Goal: Find specific page/section: Find specific page/section

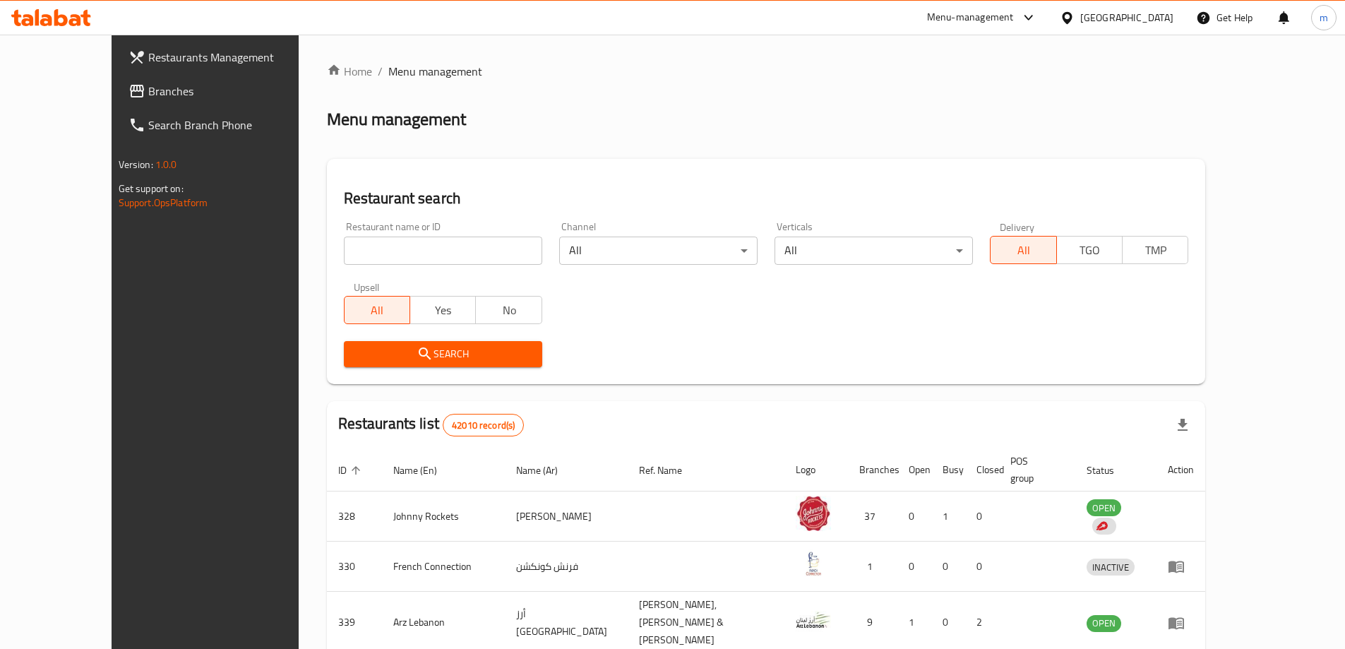
click at [148, 96] on span "Branches" at bounding box center [236, 91] width 176 height 17
click at [135, 97] on span "Branches" at bounding box center [230, 91] width 190 height 17
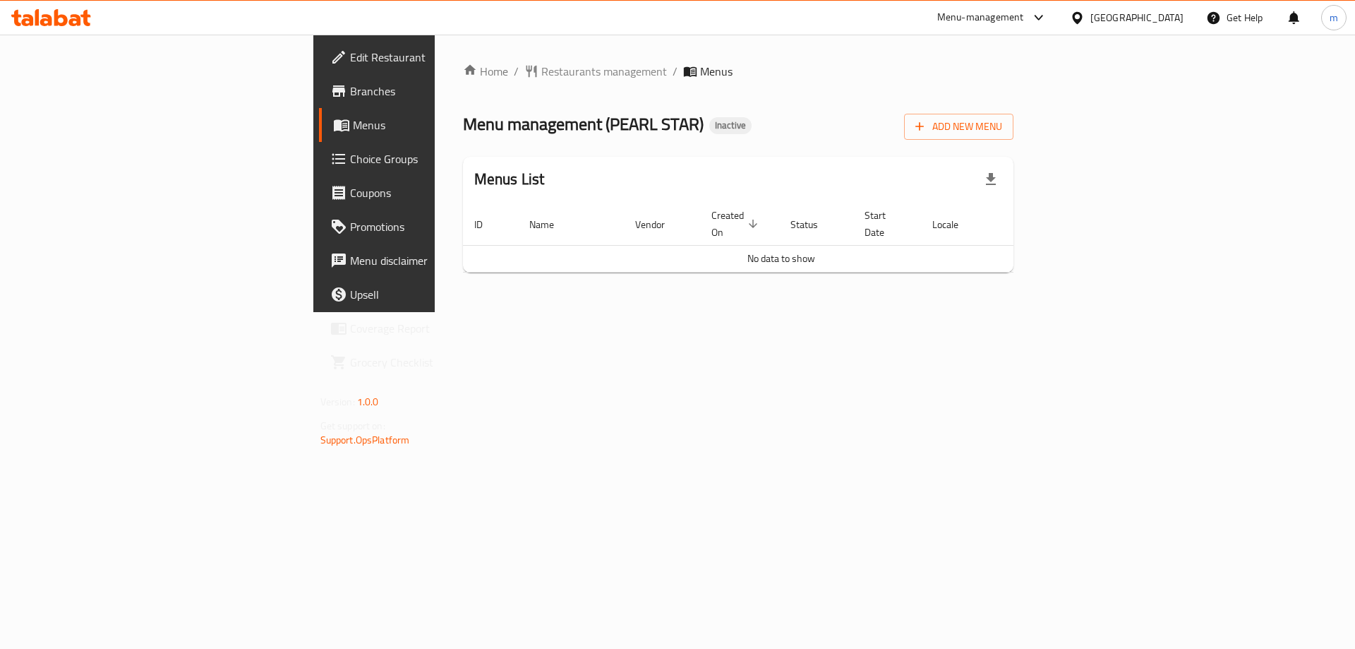
click at [350, 92] on span "Branches" at bounding box center [439, 91] width 179 height 17
click at [350, 91] on span "Branches" at bounding box center [439, 91] width 179 height 17
